Goal: Information Seeking & Learning: Learn about a topic

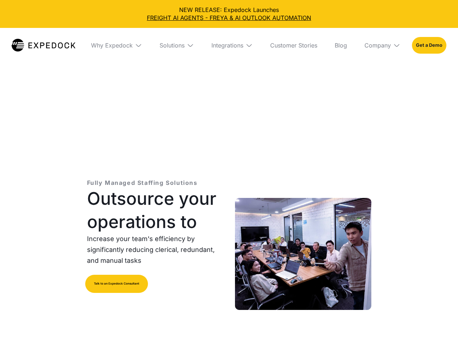
select select
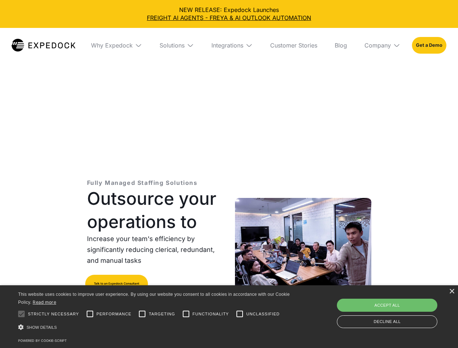
click at [229, 45] on div "Integrations" at bounding box center [227, 45] width 32 height 7
click at [116, 45] on div "Why Expedock" at bounding box center [106, 45] width 42 height 7
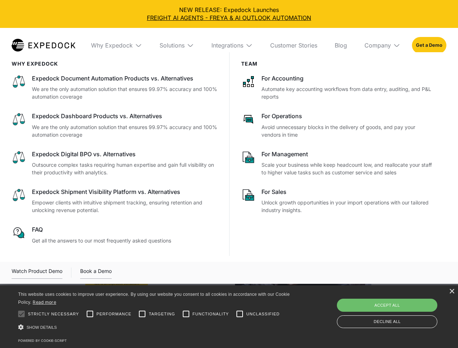
click at [177, 45] on div "Solutions" at bounding box center [171, 45] width 25 height 7
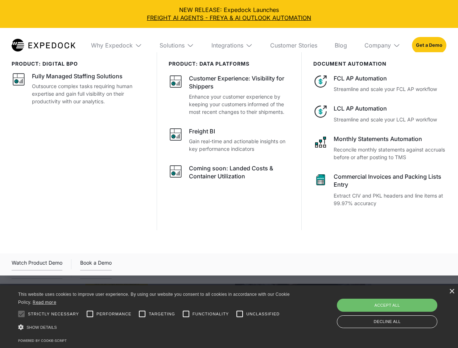
click at [232, 45] on div "Integrations" at bounding box center [227, 45] width 32 height 7
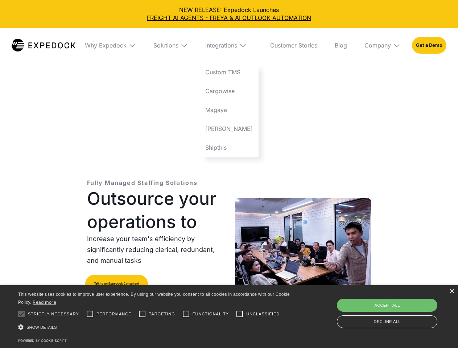
click at [382, 45] on div "Company" at bounding box center [377, 45] width 26 height 7
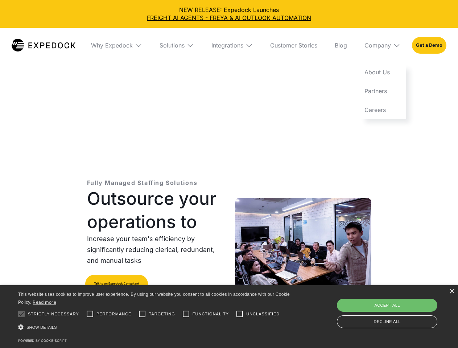
click at [21, 314] on div at bounding box center [21, 314] width 14 height 14
click at [90, 314] on input "Performance" at bounding box center [90, 314] width 14 height 14
checkbox input "true"
click at [142, 314] on input "Targeting" at bounding box center [142, 314] width 14 height 14
checkbox input "true"
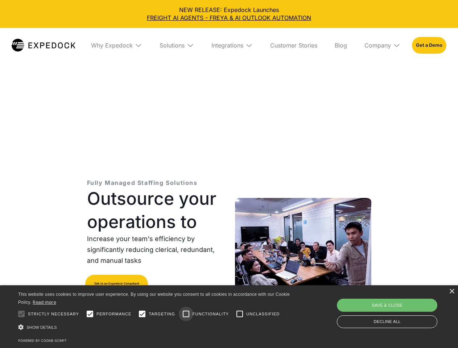
click at [186, 314] on input "Functionality" at bounding box center [186, 314] width 14 height 14
checkbox input "true"
click at [240, 314] on input "Unclassified" at bounding box center [239, 314] width 14 height 14
checkbox input "true"
